Goal: Find specific page/section: Find specific page/section

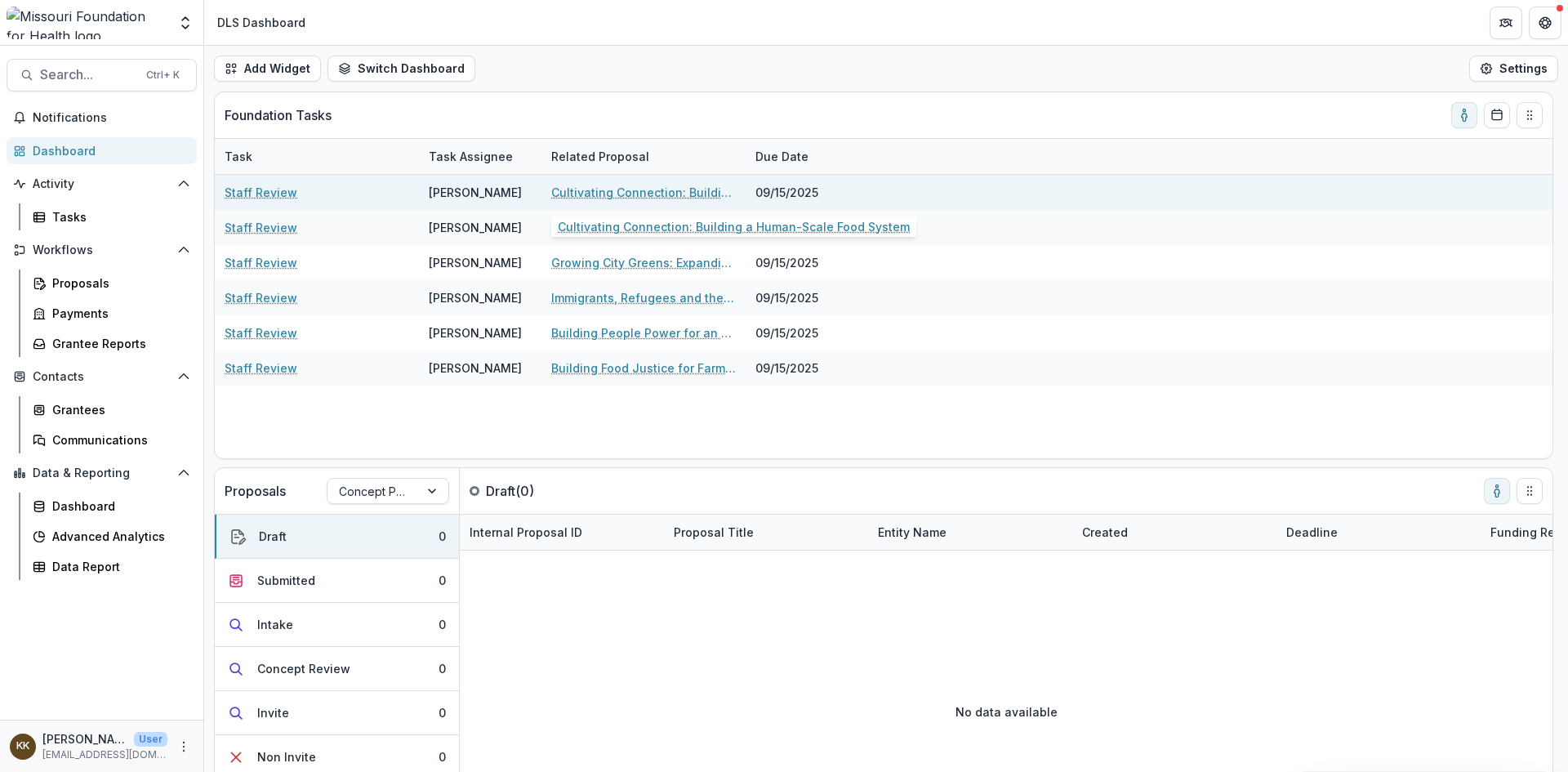
click at [642, 184] on link "Cultivating Connection: Building a Human-Scale Food System" at bounding box center [643, 192] width 184 height 17
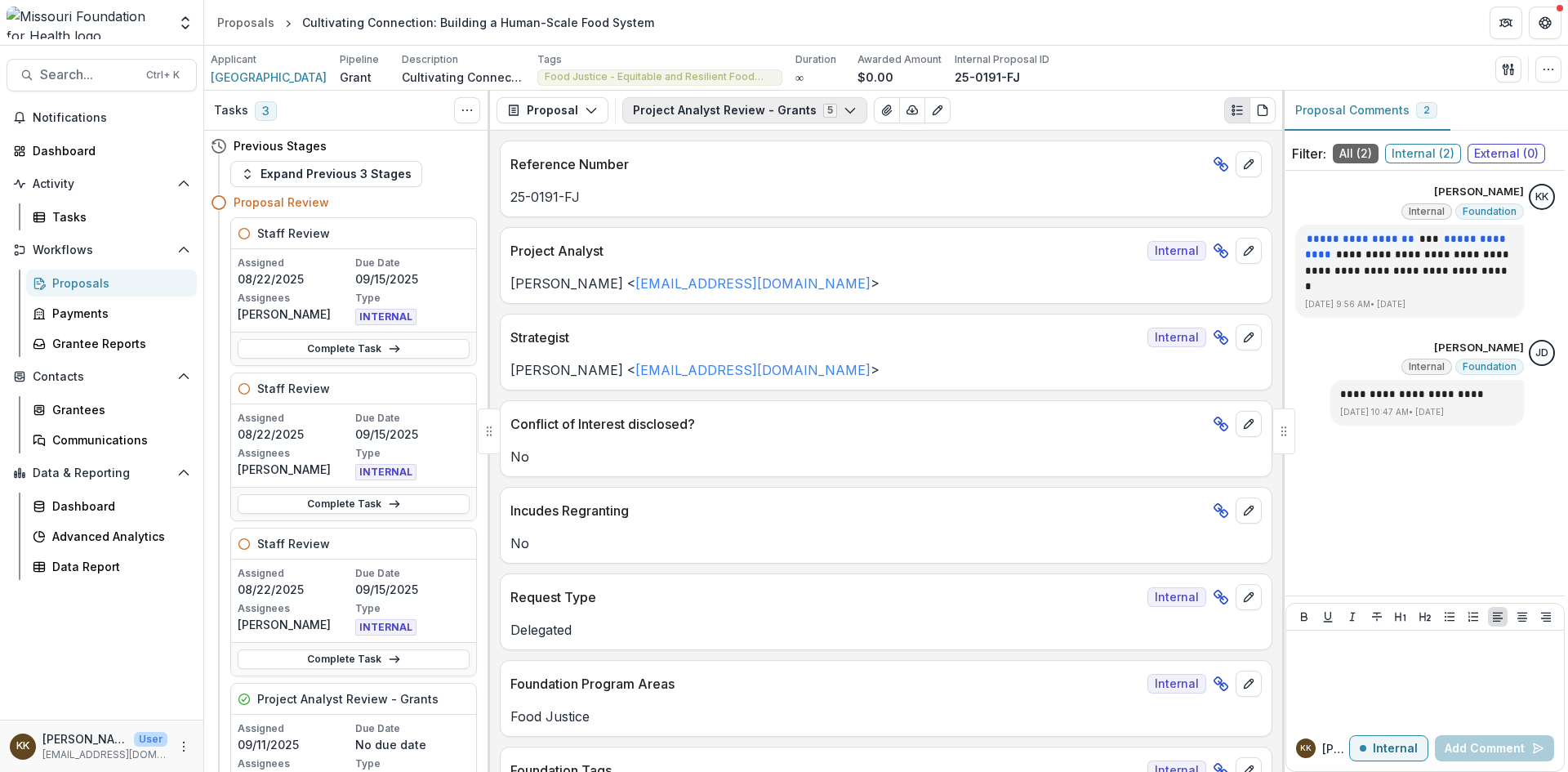
click at [685, 115] on button "Project Analyst Review - Grants 5" at bounding box center [745, 110] width 245 height 26
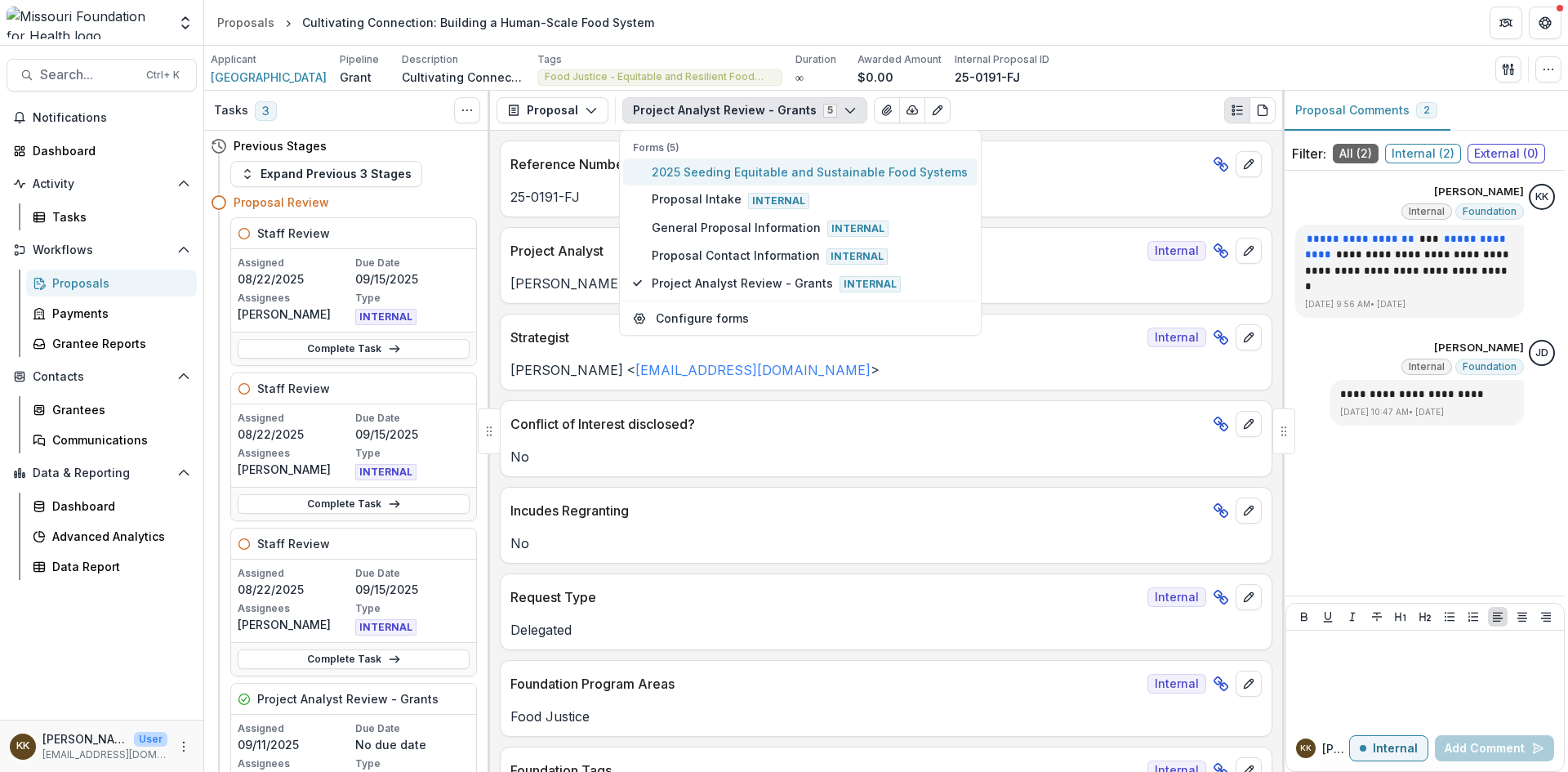
click at [684, 171] on span "2025 Seeding Equitable and Sustainable Food Systems" at bounding box center [809, 172] width 316 height 17
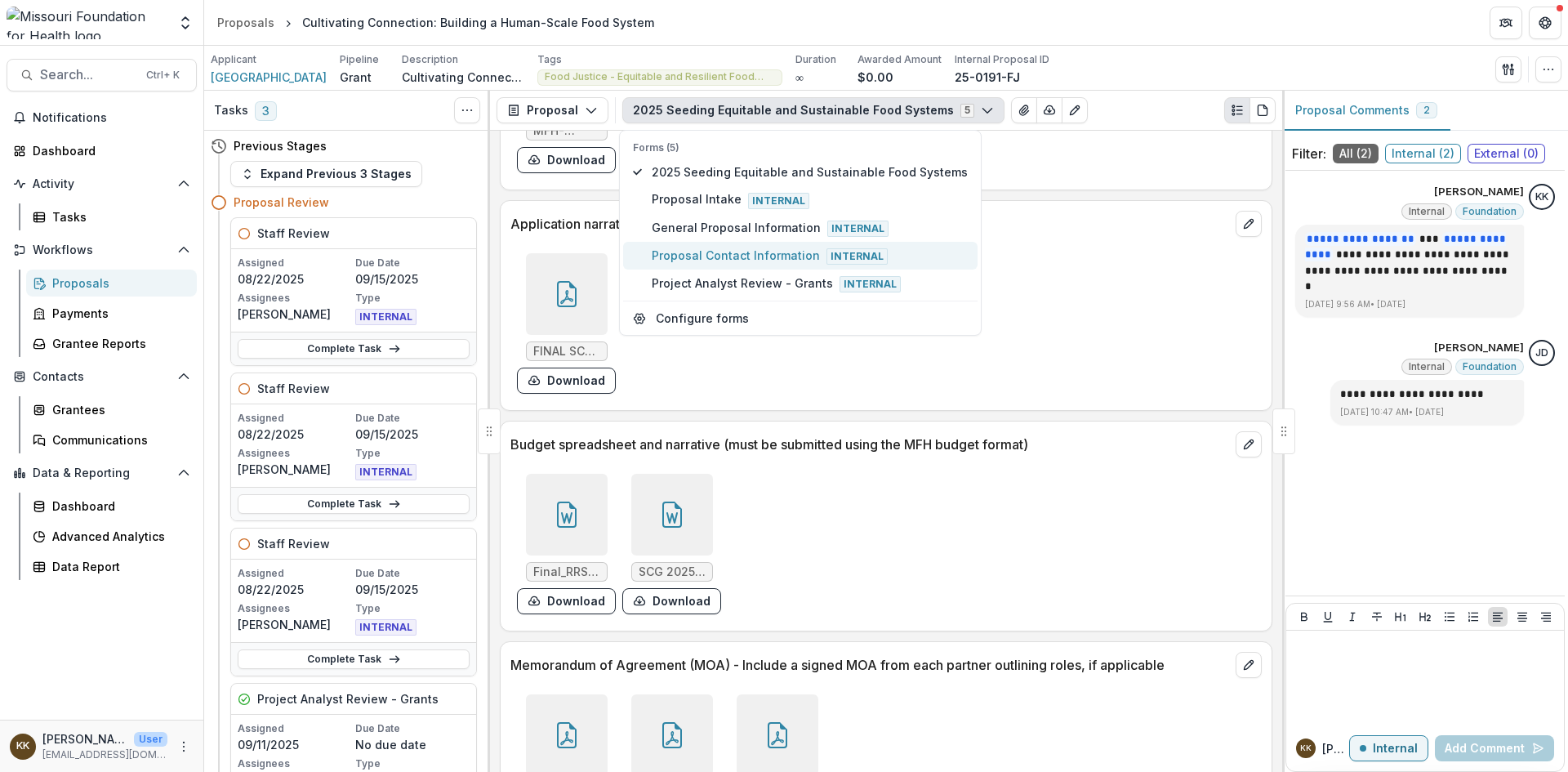
scroll to position [5392, 0]
click at [548, 473] on div at bounding box center [567, 512] width 82 height 82
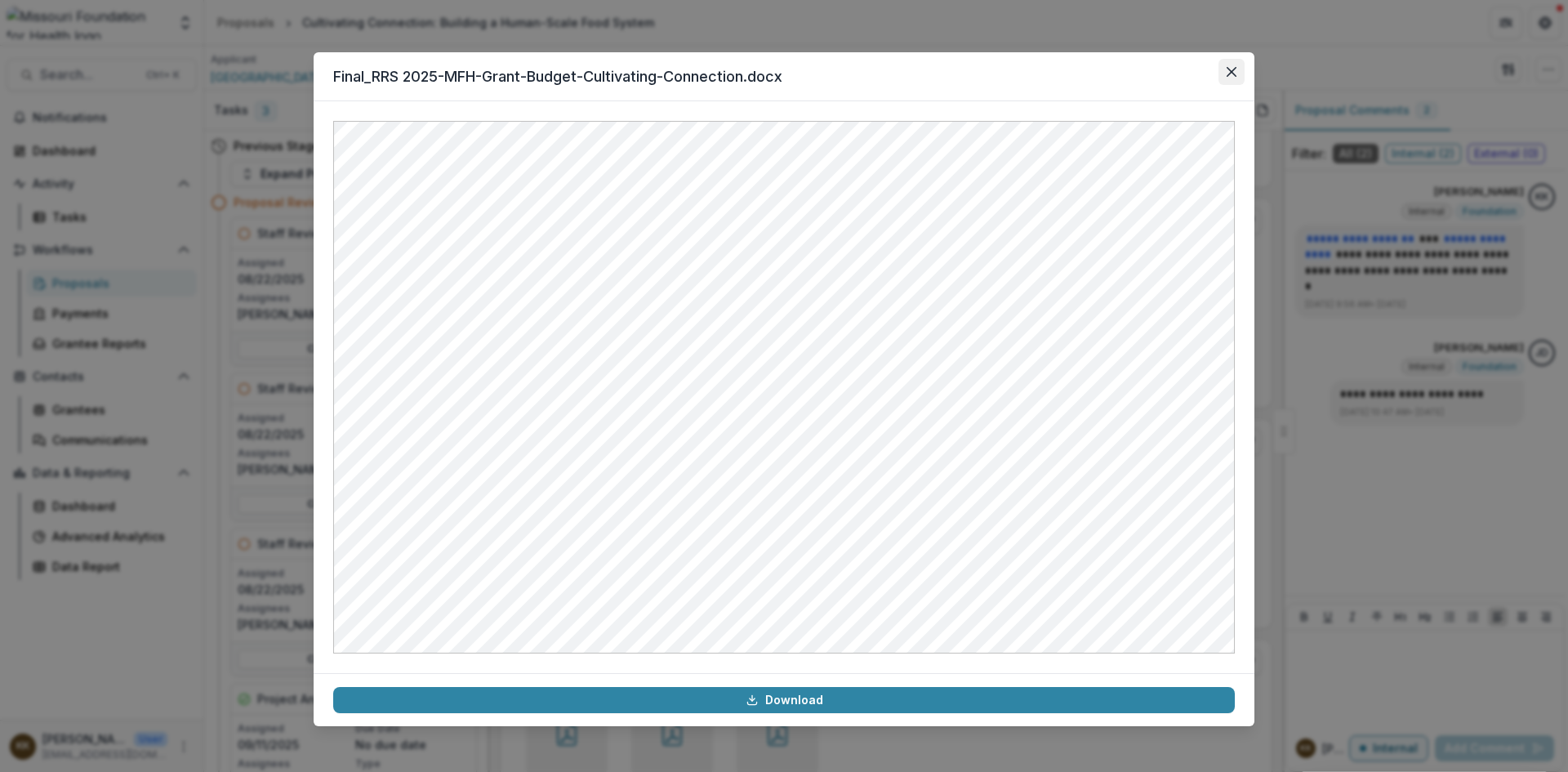
click at [1231, 69] on icon "Close" at bounding box center [1230, 72] width 9 height 9
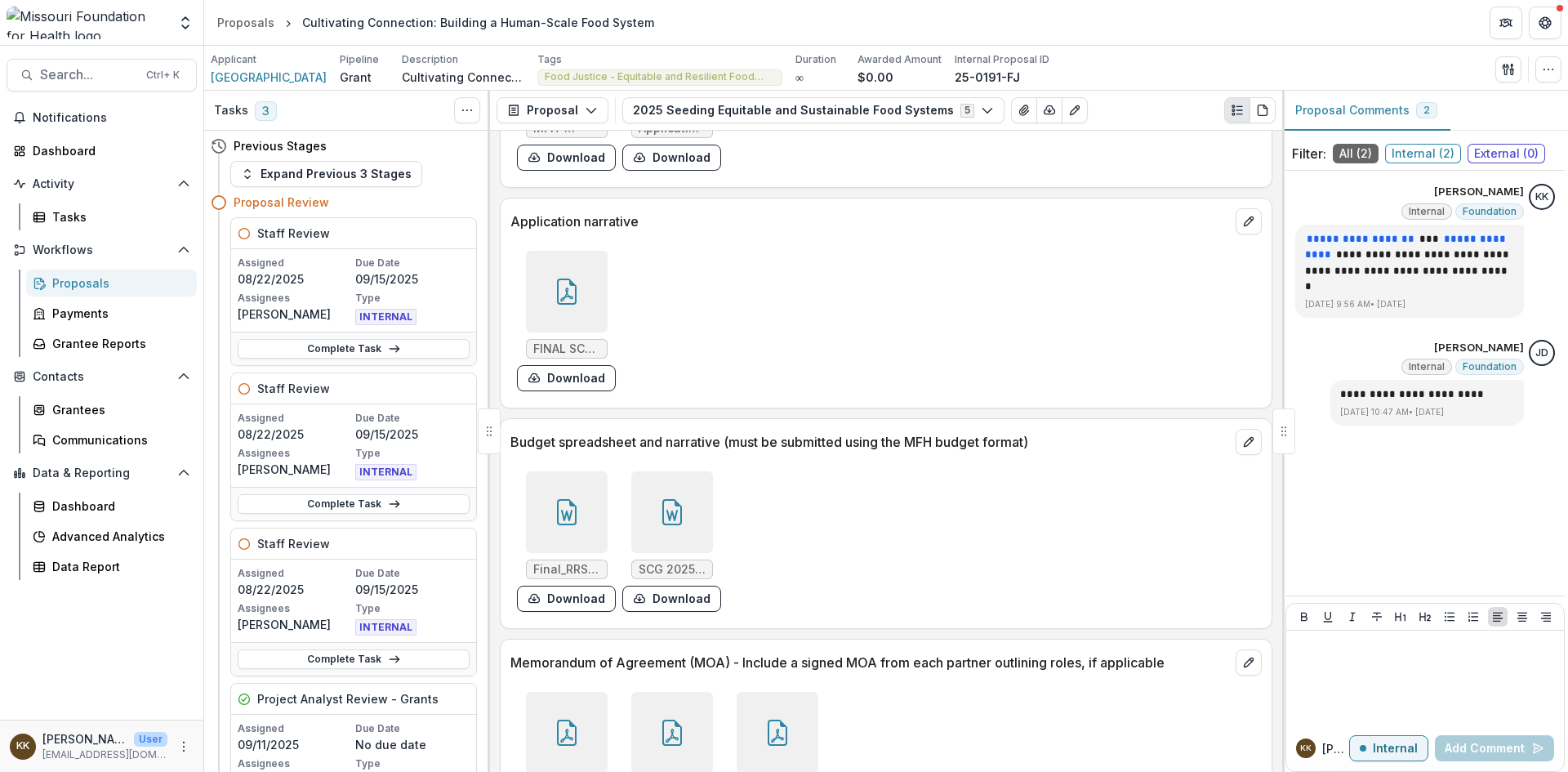
click at [659, 499] on icon at bounding box center [672, 512] width 26 height 26
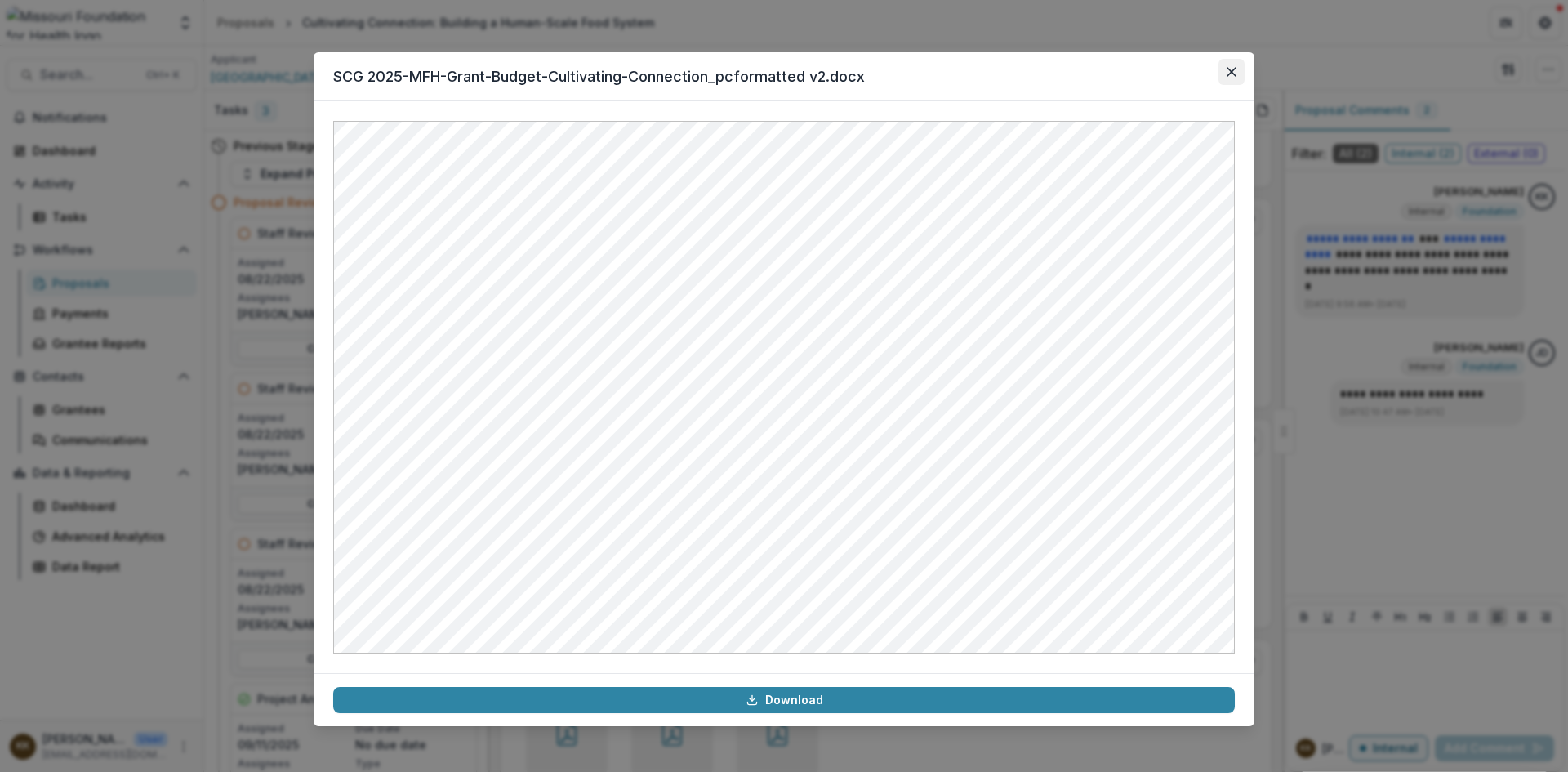
click at [1228, 69] on icon "Close" at bounding box center [1230, 72] width 9 height 9
